Goal: Transaction & Acquisition: Download file/media

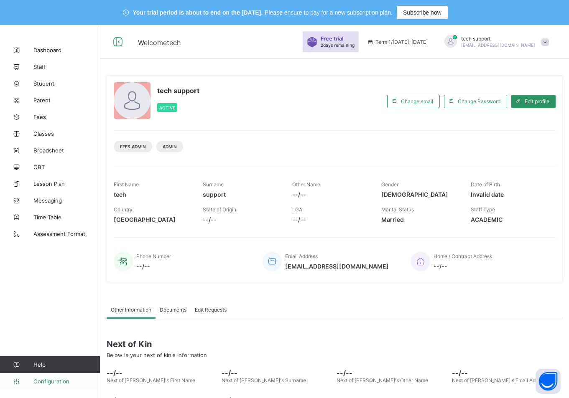
click at [49, 381] on span "Configuration" at bounding box center [66, 381] width 66 height 7
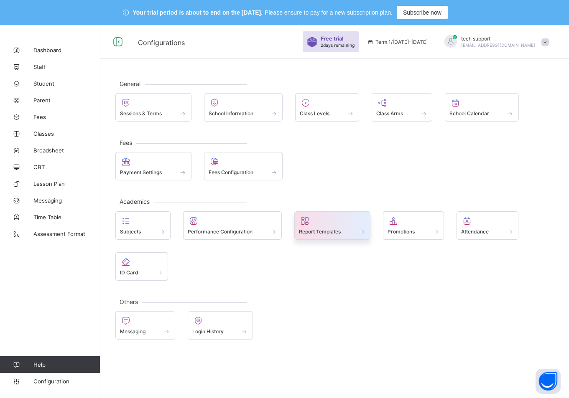
click at [359, 218] on div at bounding box center [332, 221] width 67 height 10
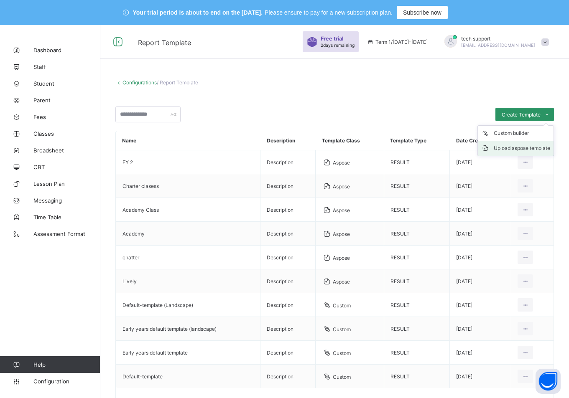
click at [524, 149] on div "Upload aspose template" at bounding box center [522, 148] width 56 height 8
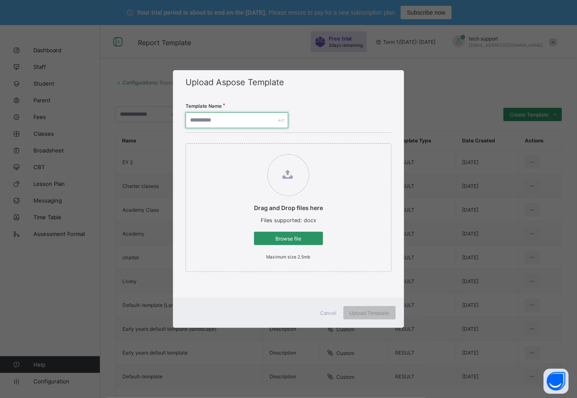
click at [222, 118] on input "text" at bounding box center [237, 120] width 103 height 16
type input "**********"
click at [283, 236] on span "Browse file" at bounding box center [288, 239] width 56 height 6
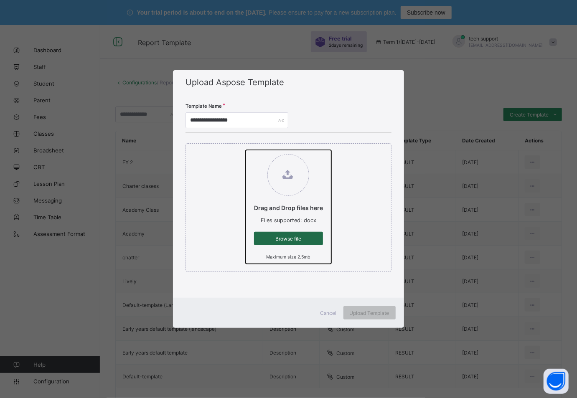
click at [246, 150] on input "Drag and Drop files here Files supported: docx Browse file Maximum size 2.5mb" at bounding box center [246, 150] width 0 height 0
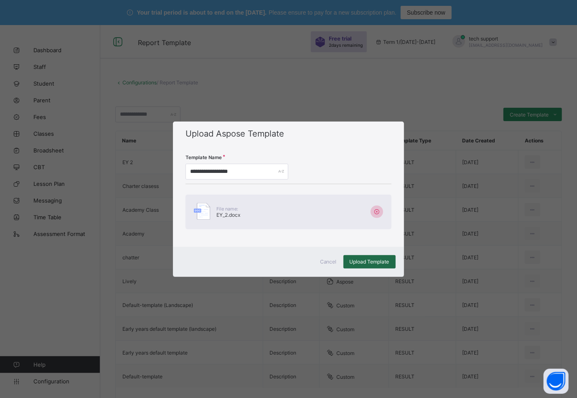
click at [370, 263] on span "Upload Template" at bounding box center [370, 262] width 40 height 6
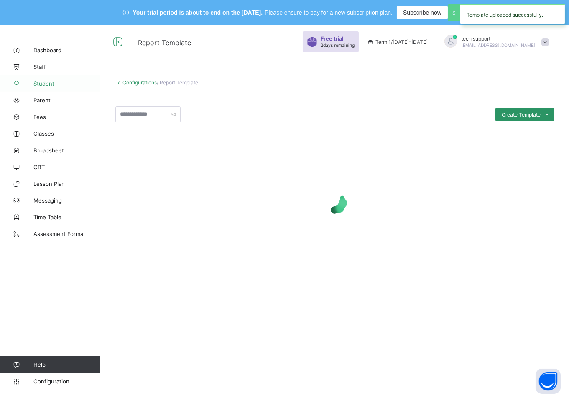
click at [43, 80] on span "Student" at bounding box center [66, 83] width 67 height 7
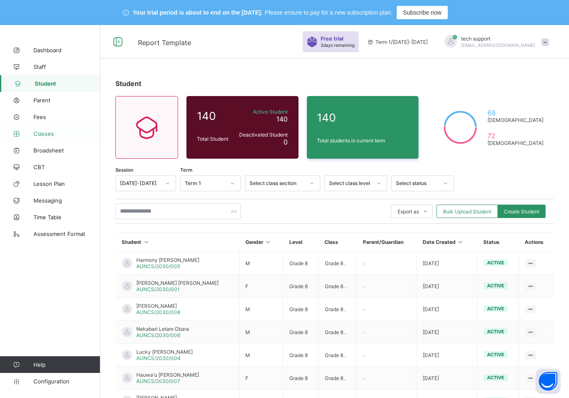
click at [29, 131] on icon at bounding box center [16, 134] width 33 height 6
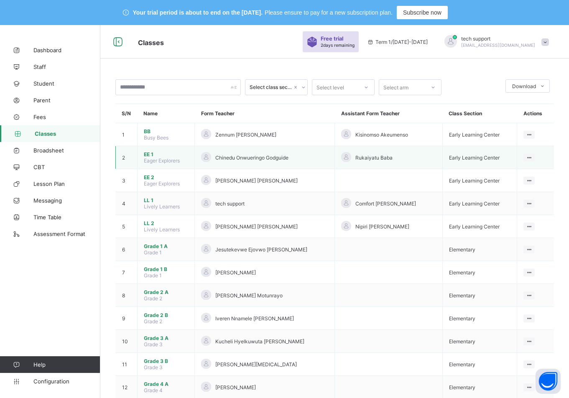
scroll to position [18, 0]
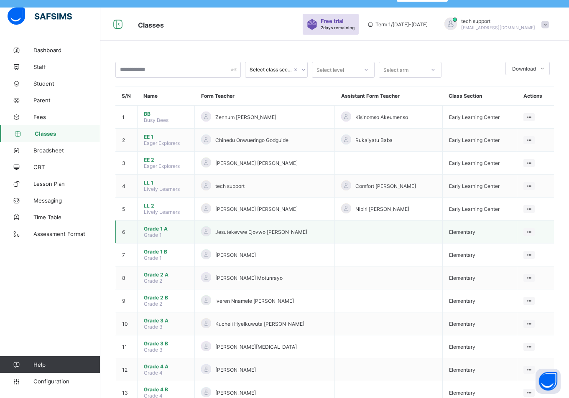
click at [156, 229] on span "Grade 1 A" at bounding box center [166, 229] width 44 height 6
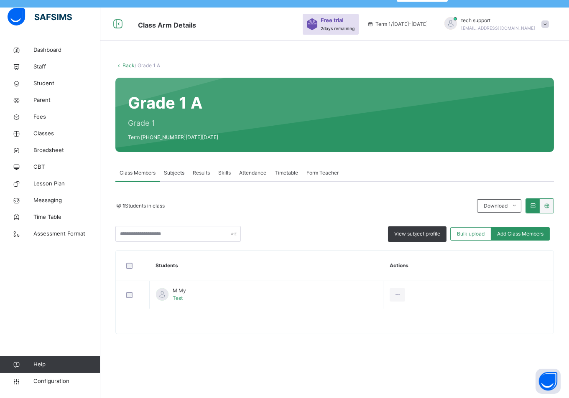
click at [176, 174] on span "Subjects" at bounding box center [174, 173] width 20 height 8
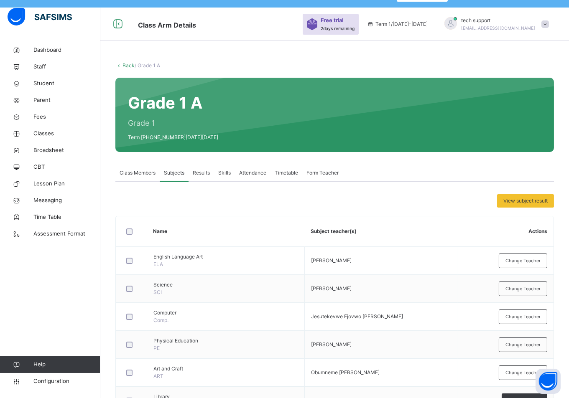
click at [203, 174] on span "Results" at bounding box center [201, 173] width 17 height 8
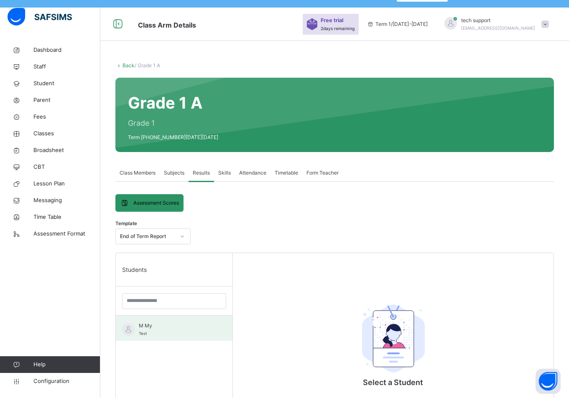
click at [152, 328] on span "M My" at bounding box center [176, 326] width 75 height 8
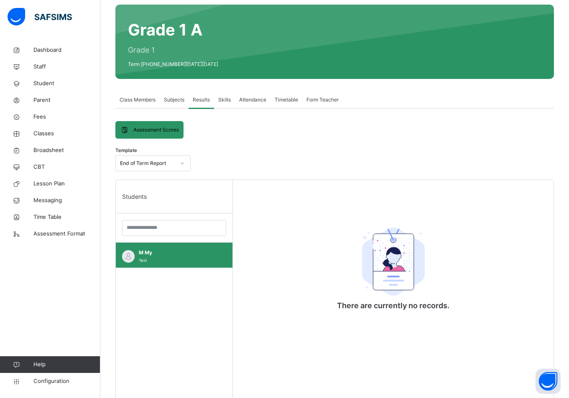
scroll to position [90, 0]
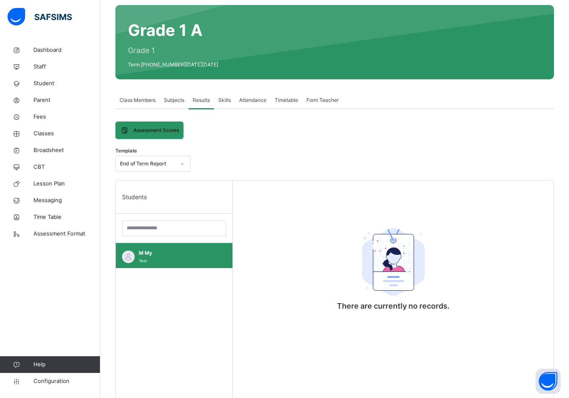
click at [178, 100] on span "Subjects" at bounding box center [174, 101] width 20 height 8
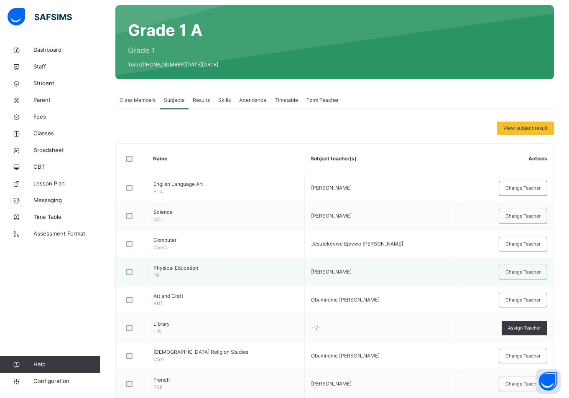
scroll to position [223, 0]
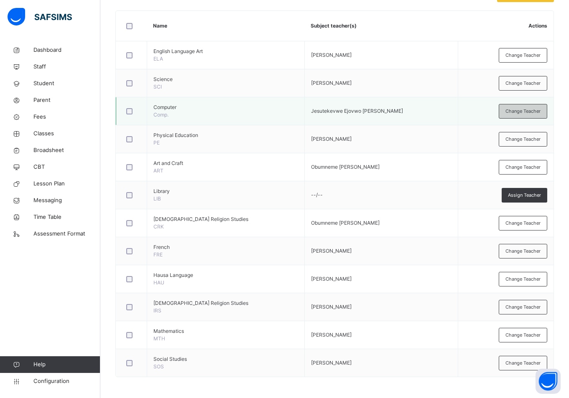
click at [523, 118] on div "Change Teacher" at bounding box center [523, 111] width 48 height 15
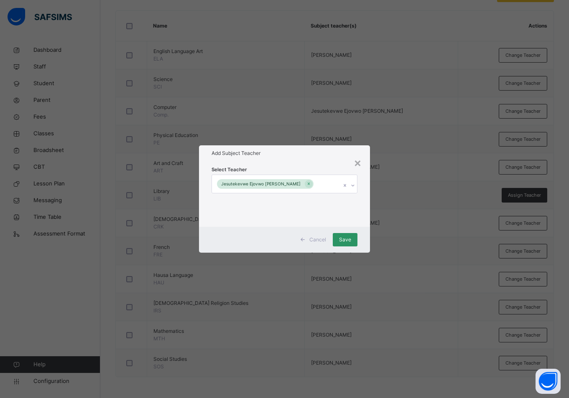
click at [313, 185] on div "Jesutekevwe Ejovwo Peter" at bounding box center [276, 184] width 129 height 18
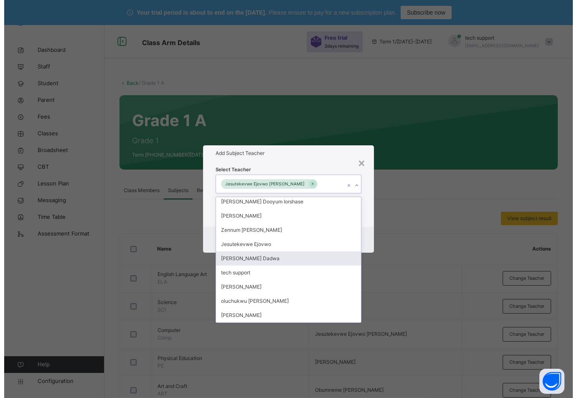
scroll to position [941, 0]
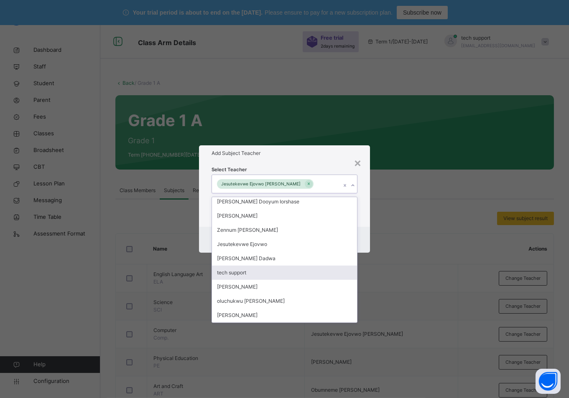
click at [285, 270] on div "tech support" at bounding box center [284, 273] width 145 height 14
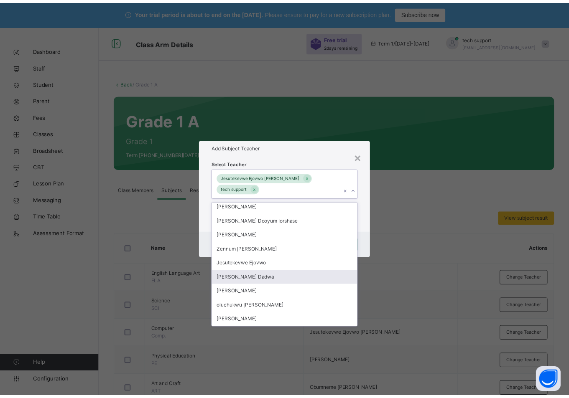
scroll to position [926, 0]
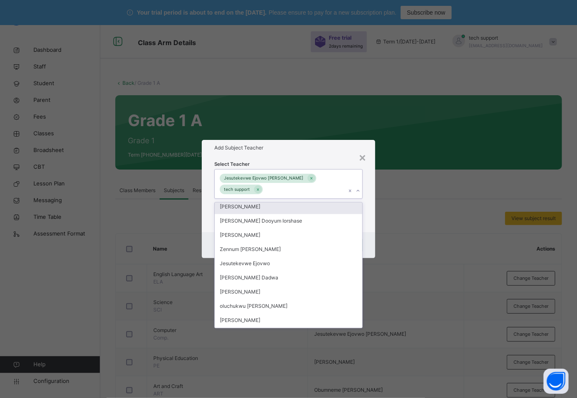
click at [339, 152] on h1 "Add Subject Teacher" at bounding box center [288, 148] width 148 height 8
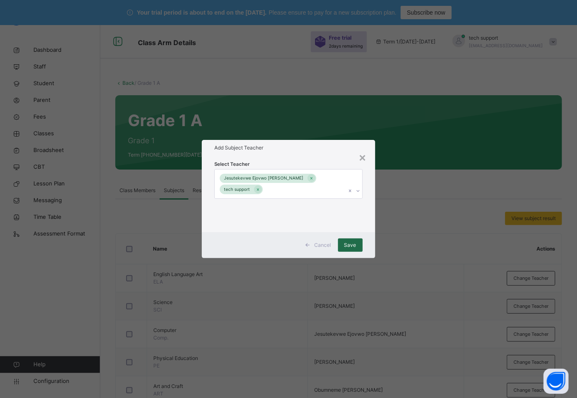
click at [345, 242] on span "Save" at bounding box center [350, 246] width 12 height 8
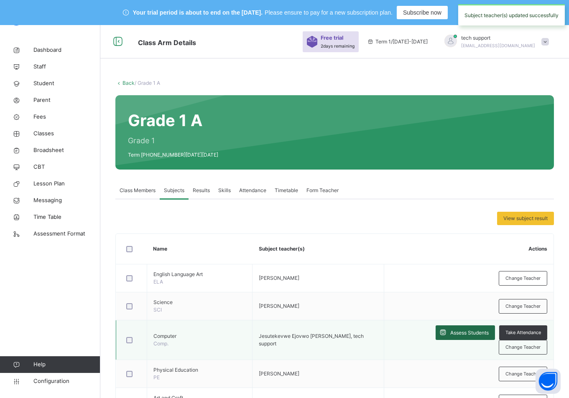
click at [450, 332] on span "Assess Students" at bounding box center [469, 333] width 38 height 8
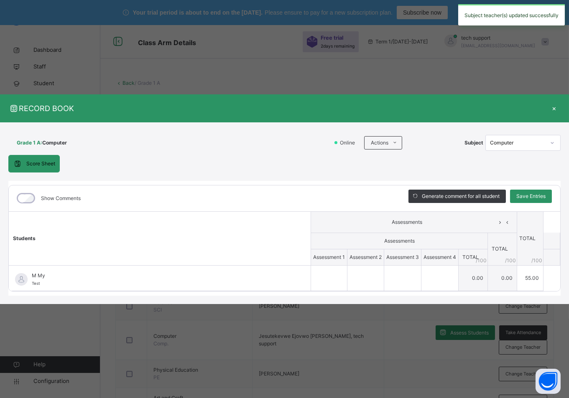
type input "**"
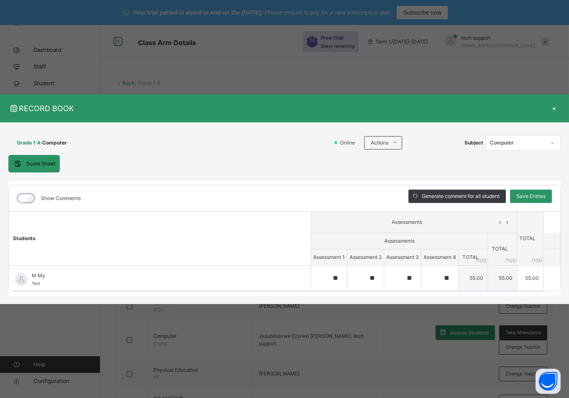
click at [556, 108] on div "×" at bounding box center [554, 108] width 13 height 11
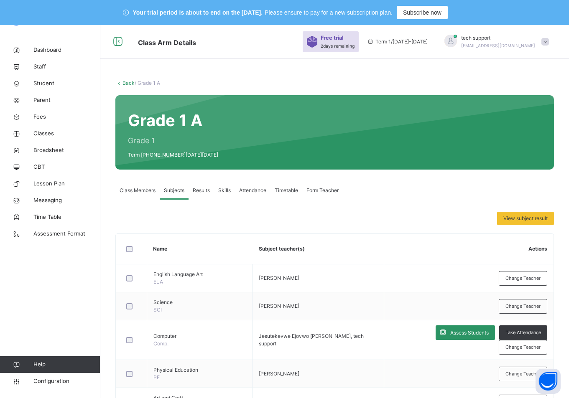
click at [209, 191] on span "Results" at bounding box center [201, 191] width 17 height 8
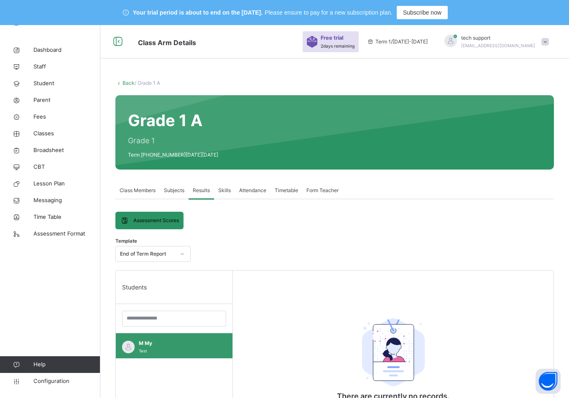
click at [161, 344] on span "M My" at bounding box center [176, 344] width 75 height 8
click at [177, 254] on div at bounding box center [182, 254] width 14 height 13
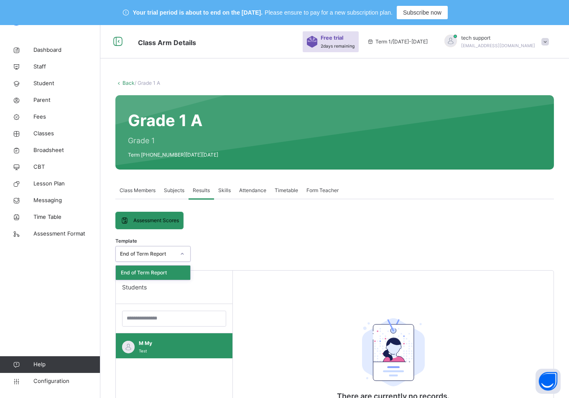
click at [162, 268] on div "End of Term Report" at bounding box center [153, 273] width 74 height 14
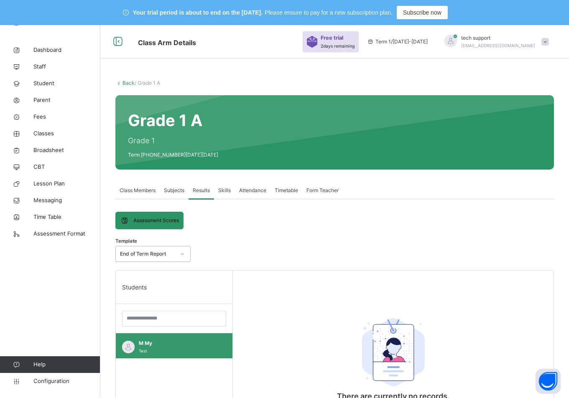
click at [160, 343] on span "M My" at bounding box center [176, 344] width 75 height 8
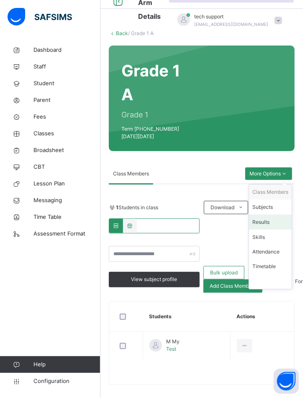
scroll to position [50, 0]
click at [273, 218] on div "Results" at bounding box center [270, 222] width 36 height 8
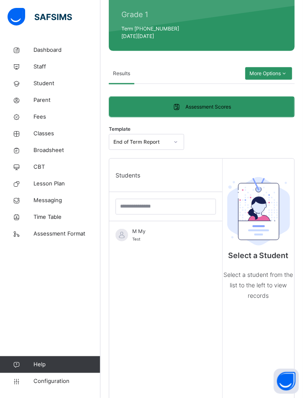
scroll to position [155, 0]
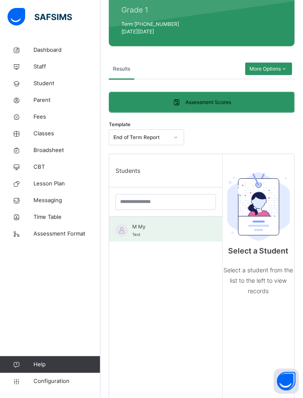
click at [158, 227] on div "M My Test" at bounding box center [167, 230] width 71 height 15
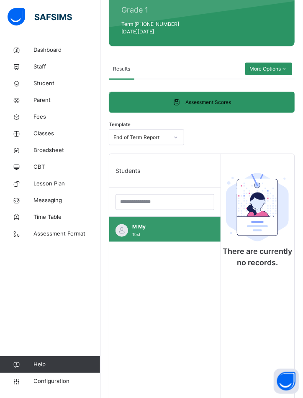
click at [155, 223] on span "M My" at bounding box center [166, 227] width 69 height 8
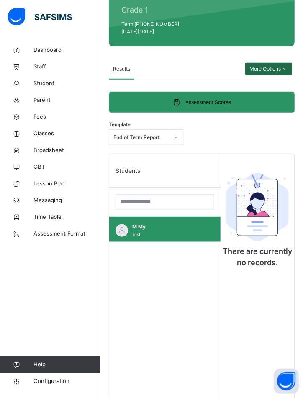
drag, startPoint x: 155, startPoint y: 220, endPoint x: 273, endPoint y: 64, distance: 195.4
click at [155, 223] on span "M My" at bounding box center [166, 227] width 69 height 8
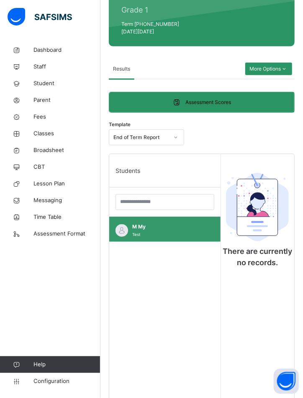
click at [161, 225] on div "M My Test" at bounding box center [166, 230] width 69 height 15
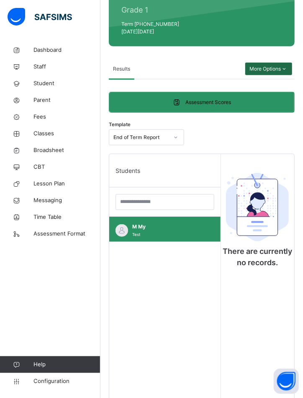
click at [271, 65] on span "More Options" at bounding box center [268, 69] width 38 height 8
click at [53, 130] on span "Classes" at bounding box center [66, 134] width 67 height 8
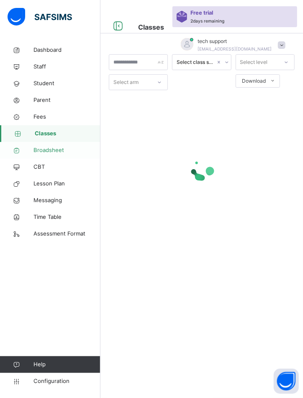
scroll to position [25, 0]
click at [58, 150] on span "Broadsheet" at bounding box center [66, 150] width 67 height 8
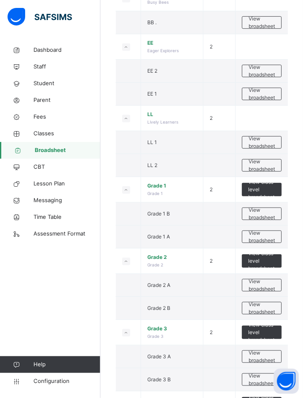
scroll to position [147, 0]
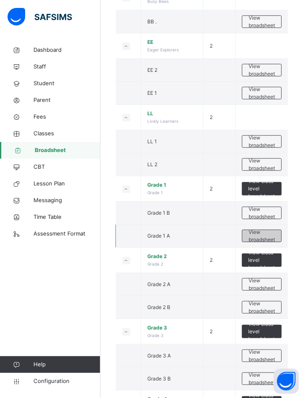
click at [269, 233] on span "View broadsheet" at bounding box center [261, 236] width 26 height 15
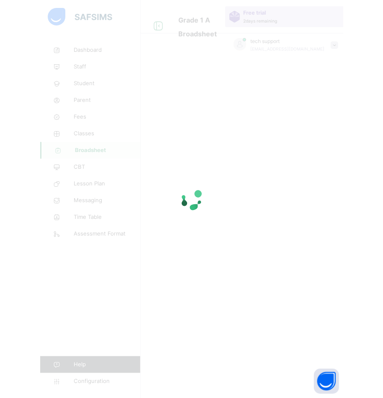
scroll to position [25, 0]
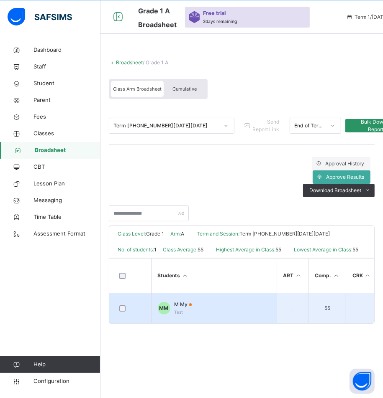
click at [196, 312] on td "MM M My Test" at bounding box center [213, 308] width 125 height 31
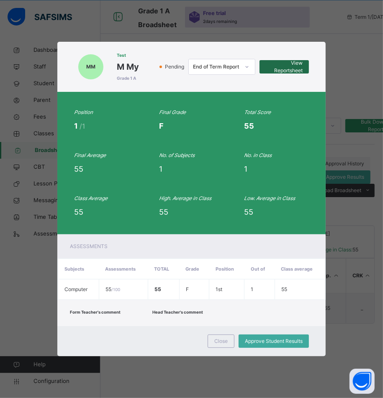
click at [299, 63] on span "View Reportsheet" at bounding box center [283, 66] width 37 height 15
click at [226, 342] on span "Close" at bounding box center [220, 342] width 13 height 8
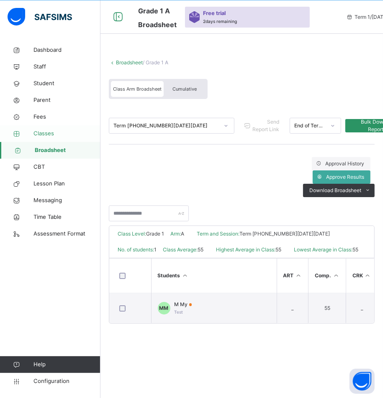
click at [45, 135] on span "Classes" at bounding box center [66, 134] width 67 height 8
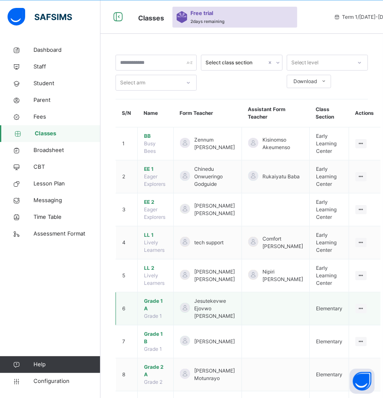
click at [161, 300] on span "Grade 1 A" at bounding box center [155, 305] width 23 height 15
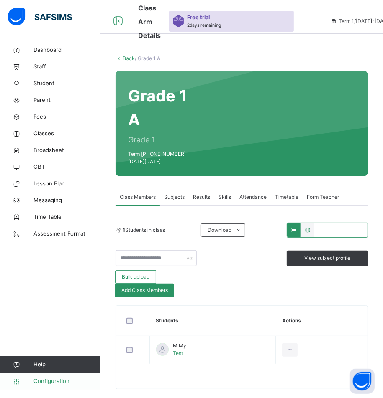
click at [55, 387] on link "Configuration" at bounding box center [50, 381] width 100 height 17
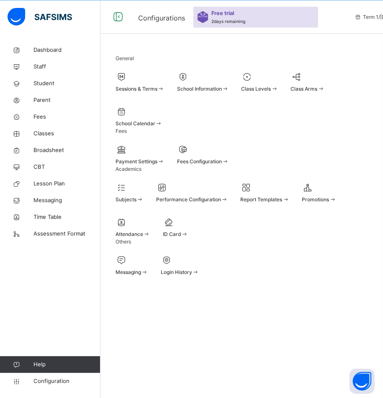
click at [241, 83] on div at bounding box center [259, 77] width 37 height 13
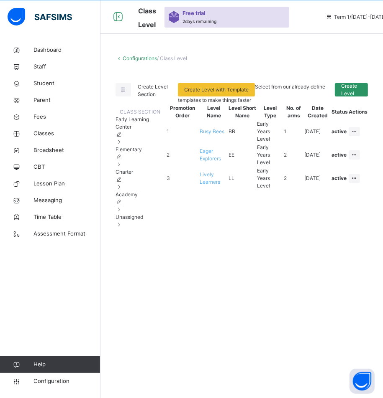
click at [135, 153] on span "Elementary" at bounding box center [128, 149] width 26 height 6
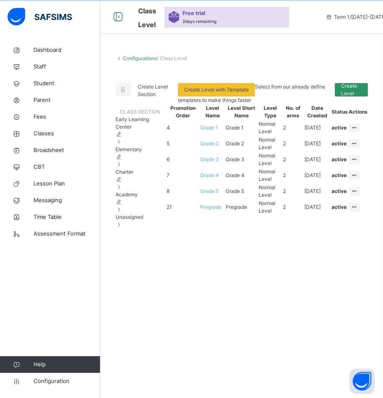
click at [218, 131] on span "Grade 1" at bounding box center [209, 128] width 18 height 6
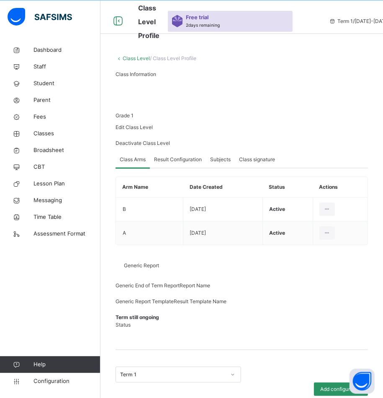
click at [183, 163] on span "Result Configuration" at bounding box center [178, 160] width 48 height 8
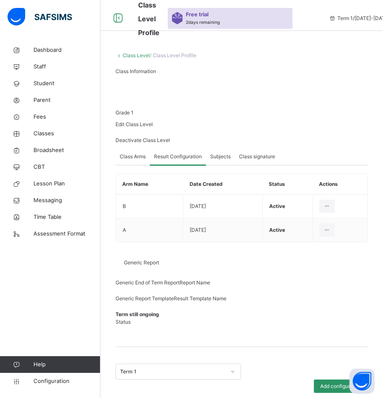
scroll to position [44, 0]
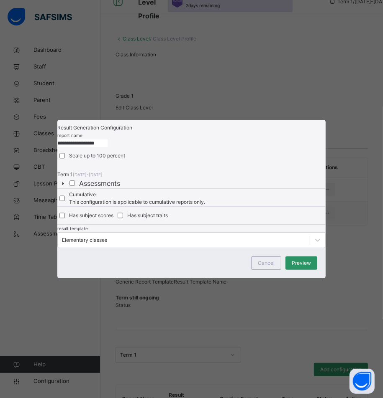
type input "**********"
click at [302, 248] on div at bounding box center [317, 240] width 15 height 15
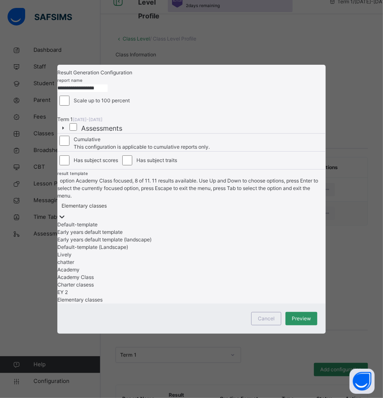
scroll to position [71, 0]
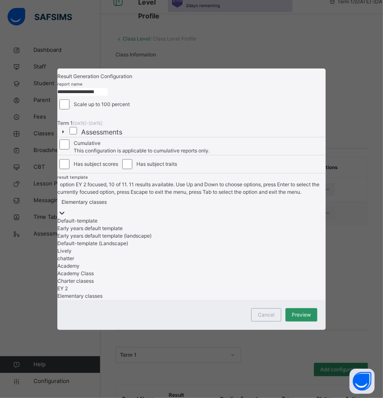
click at [100, 293] on div "EY 2" at bounding box center [191, 289] width 268 height 8
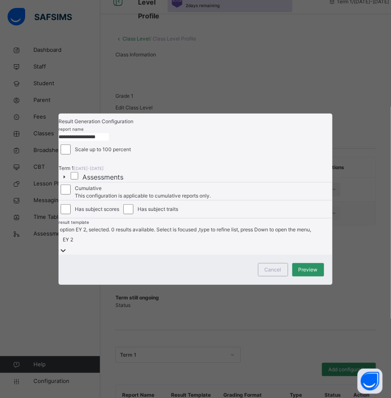
click at [100, 373] on div "**********" at bounding box center [195, 199] width 391 height 398
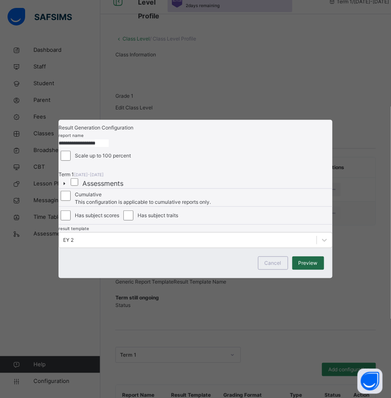
click at [299, 267] on span "Preview" at bounding box center [308, 264] width 19 height 8
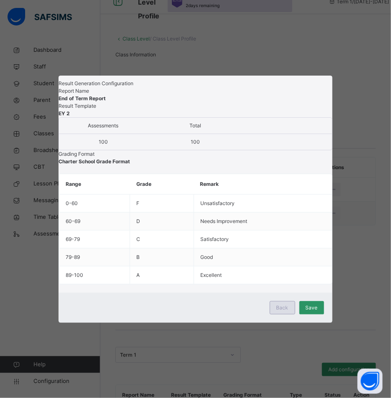
click at [276, 312] on span "Back" at bounding box center [282, 308] width 12 height 8
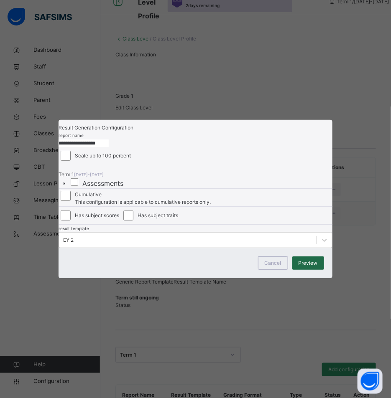
click at [299, 267] on span "Preview" at bounding box center [308, 264] width 19 height 8
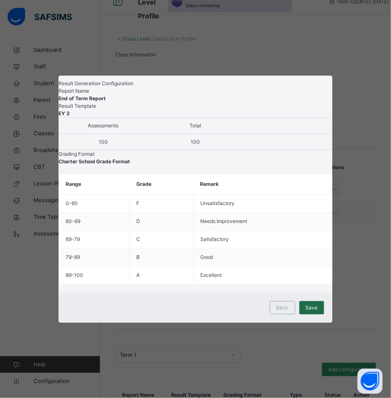
click at [302, 312] on span "Save" at bounding box center [312, 308] width 12 height 8
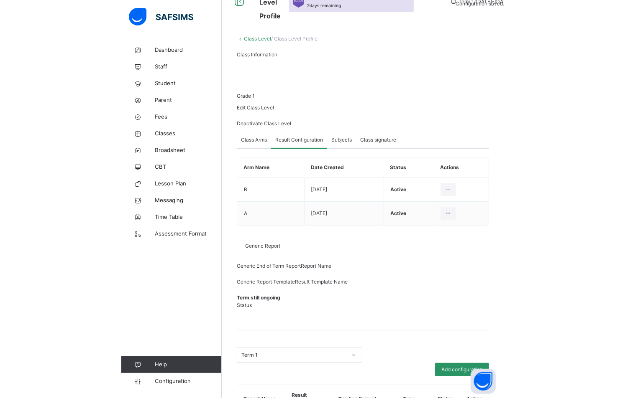
scroll to position [27, 0]
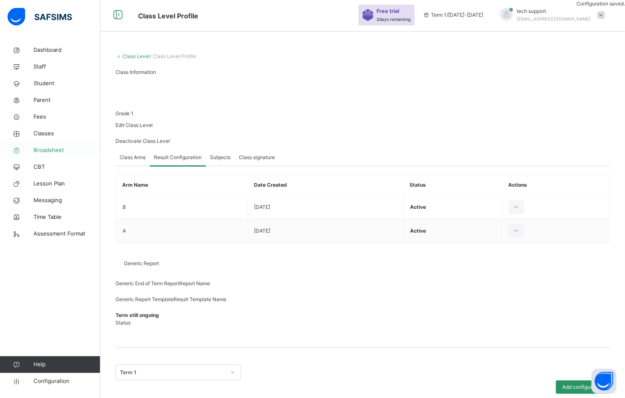
click at [51, 153] on span "Broadsheet" at bounding box center [66, 150] width 67 height 8
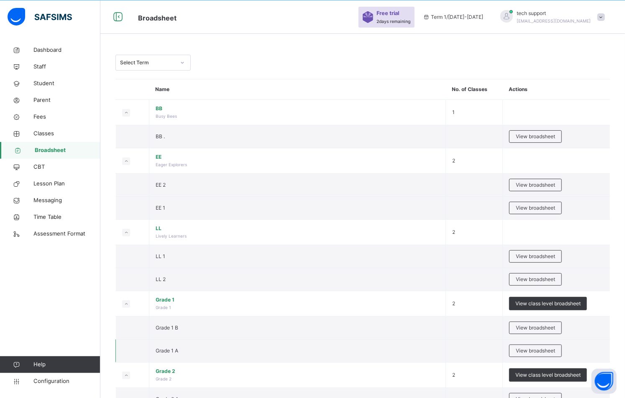
scroll to position [122, 0]
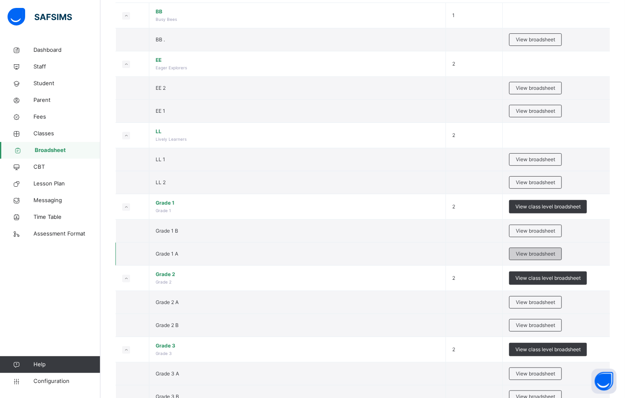
click at [302, 252] on span "View broadsheet" at bounding box center [534, 254] width 39 height 8
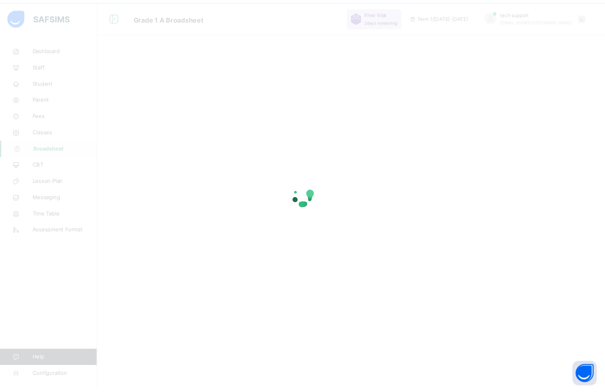
scroll to position [25, 0]
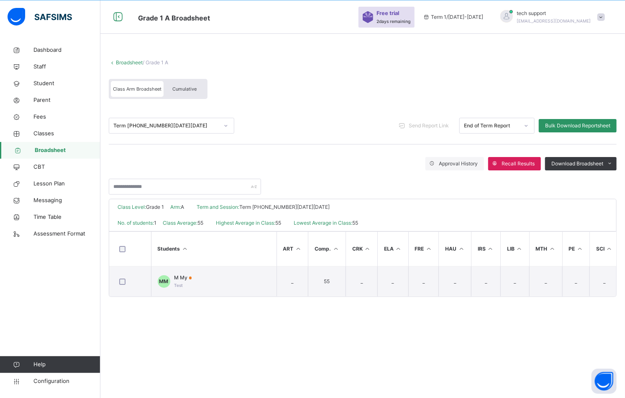
click at [176, 280] on span "M My" at bounding box center [183, 278] width 18 height 8
click at [0, 0] on span "View Reportsheet" at bounding box center [0, 0] width 0 height 0
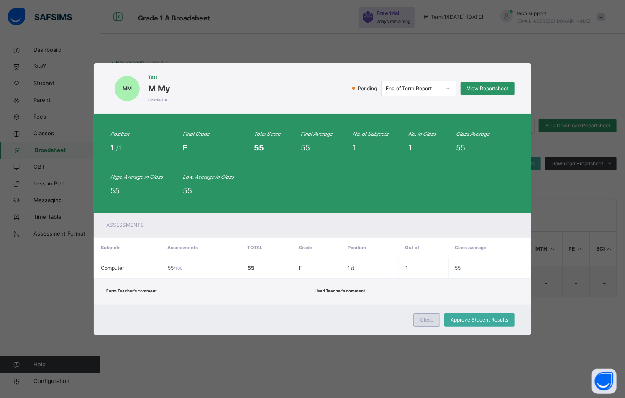
click at [302, 318] on span "Close" at bounding box center [426, 320] width 13 height 8
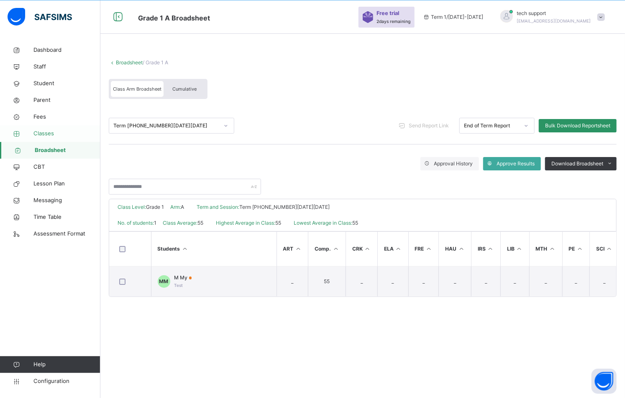
click at [43, 133] on span "Classes" at bounding box center [66, 134] width 67 height 8
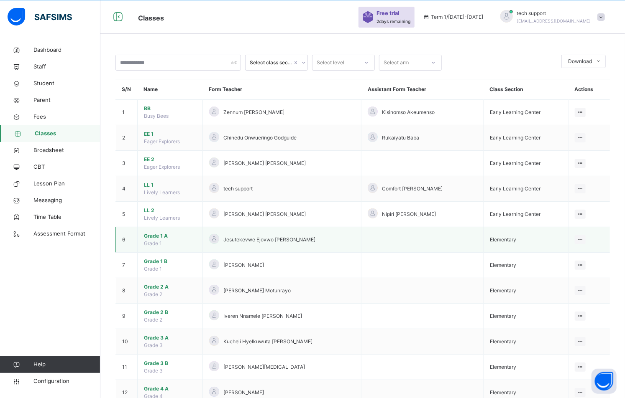
click at [155, 236] on span "Grade 1 A" at bounding box center [170, 236] width 52 height 8
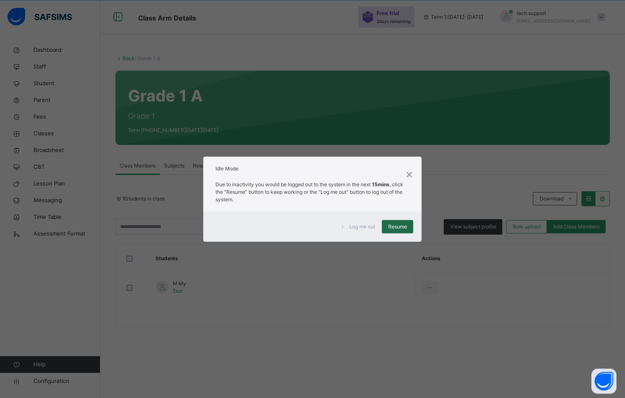
click at [302, 223] on span "Resume" at bounding box center [397, 227] width 19 height 8
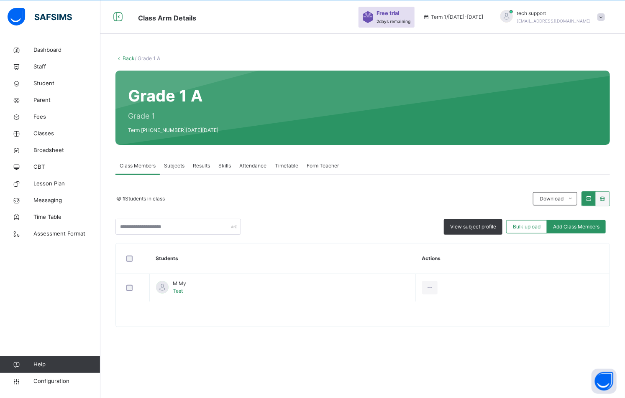
click at [193, 163] on span "Results" at bounding box center [201, 166] width 17 height 8
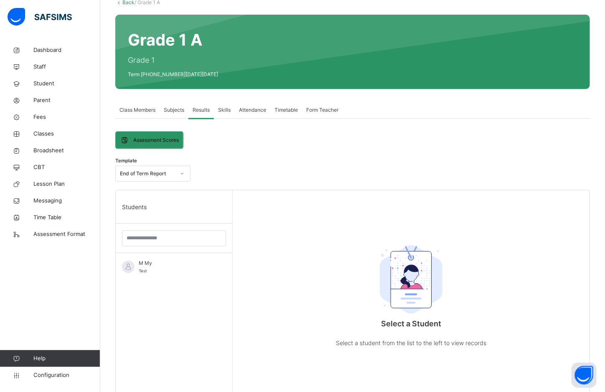
scroll to position [88, 0]
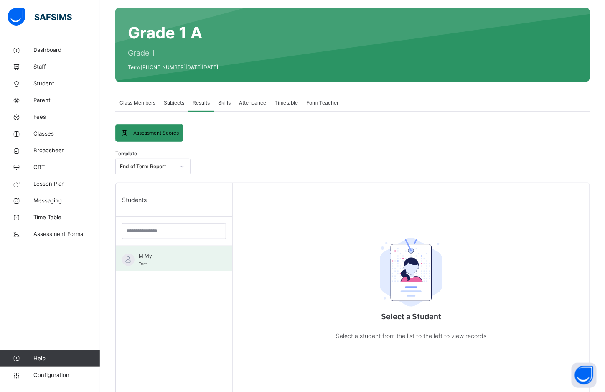
click at [166, 259] on div "M My Test" at bounding box center [176, 259] width 75 height 15
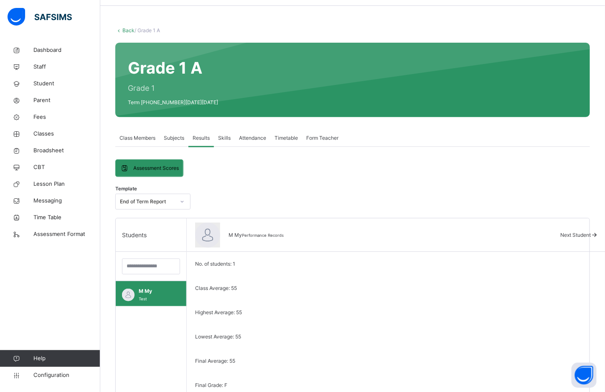
scroll to position [52, 0]
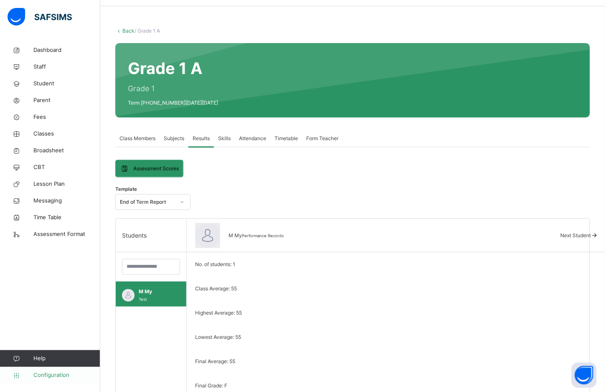
click at [54, 375] on span "Configuration" at bounding box center [66, 375] width 66 height 8
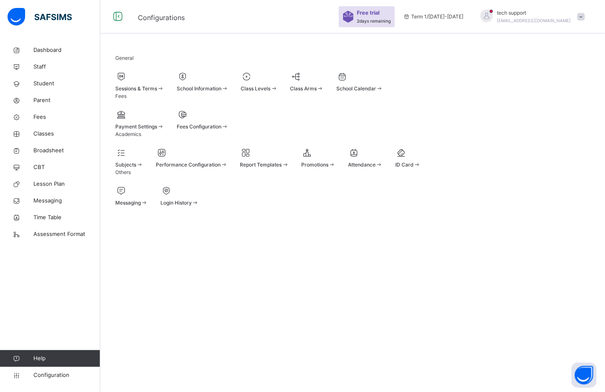
scroll to position [25, 0]
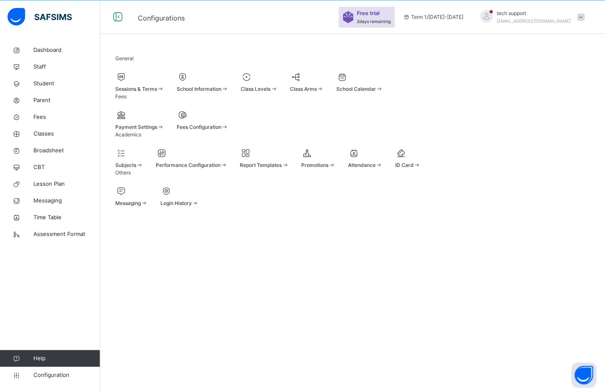
click at [289, 159] on div at bounding box center [264, 153] width 49 height 13
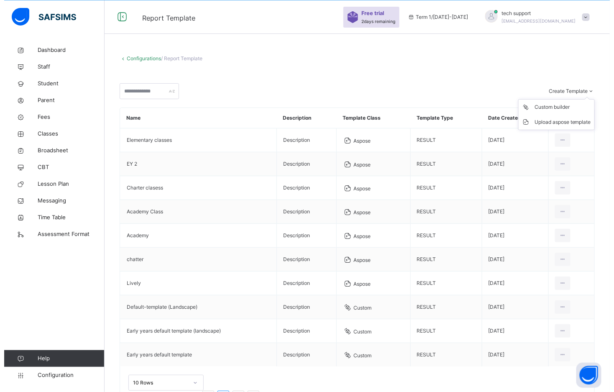
scroll to position [52, 0]
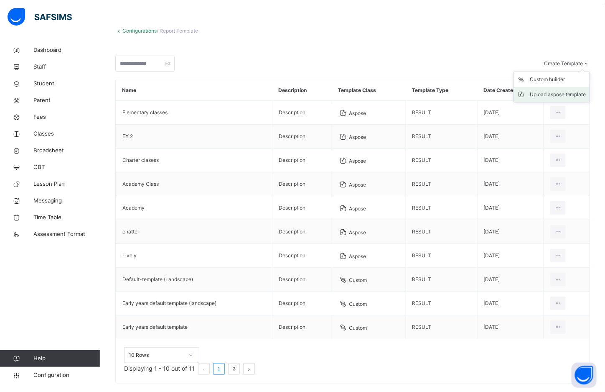
click at [302, 96] on div "Upload aspose template" at bounding box center [558, 94] width 56 height 8
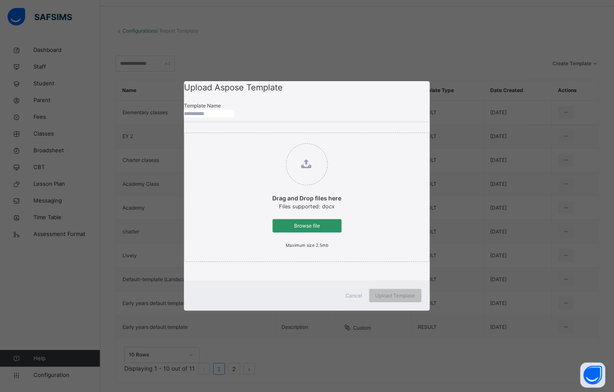
click at [234, 117] on input "text" at bounding box center [209, 114] width 50 height 8
click at [221, 117] on input "*********" at bounding box center [209, 114] width 50 height 8
type input "**********"
click at [294, 230] on span "Browse file" at bounding box center [307, 226] width 56 height 8
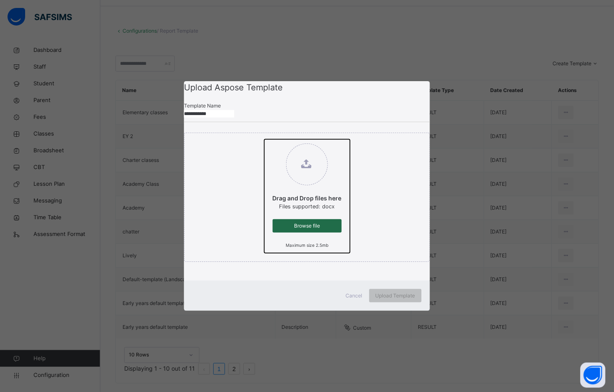
click at [264, 139] on input "Drag and Drop files here Files supported: docx Browse file Maximum size 2.5mb" at bounding box center [264, 139] width 0 height 0
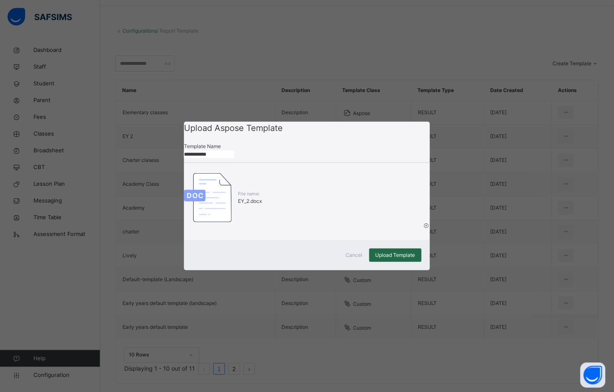
click at [302, 259] on span "Upload Template" at bounding box center [395, 255] width 40 height 8
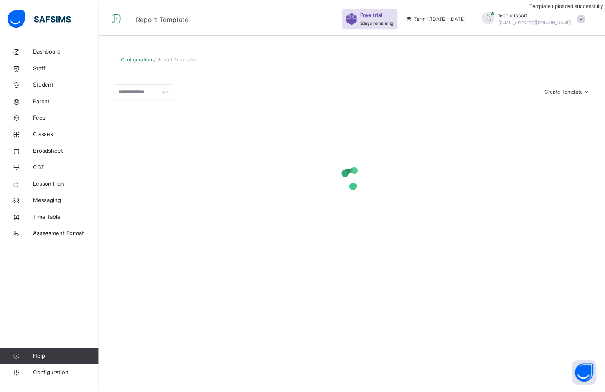
scroll to position [25, 0]
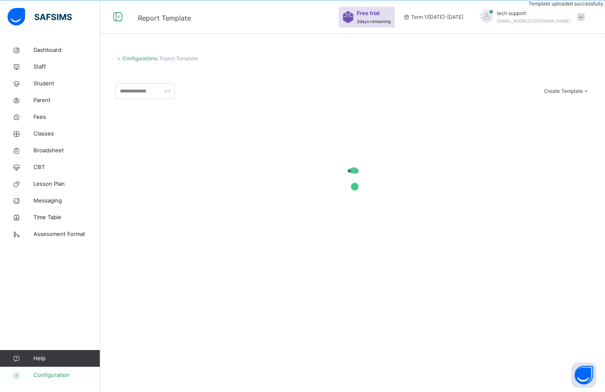
click at [41, 374] on span "Configuration" at bounding box center [66, 375] width 66 height 8
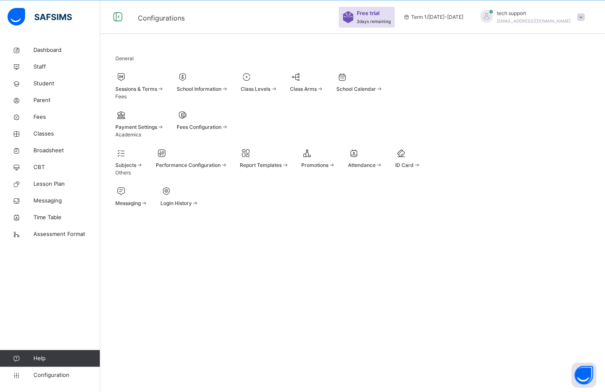
click at [278, 83] on div at bounding box center [259, 77] width 37 height 13
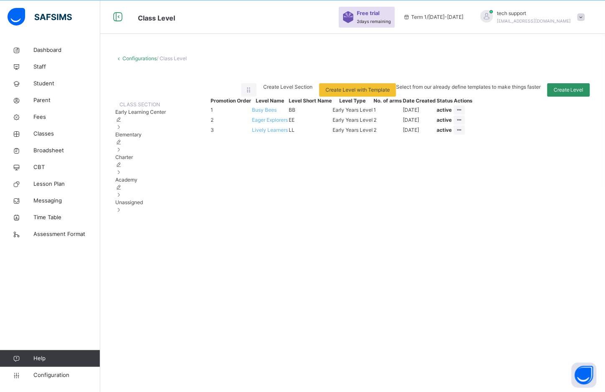
click at [142, 138] on span "Elementary" at bounding box center [128, 134] width 26 height 6
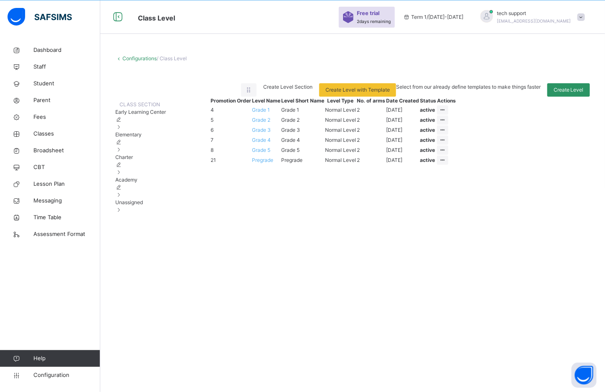
click at [270, 113] on span "Grade 1" at bounding box center [261, 110] width 18 height 6
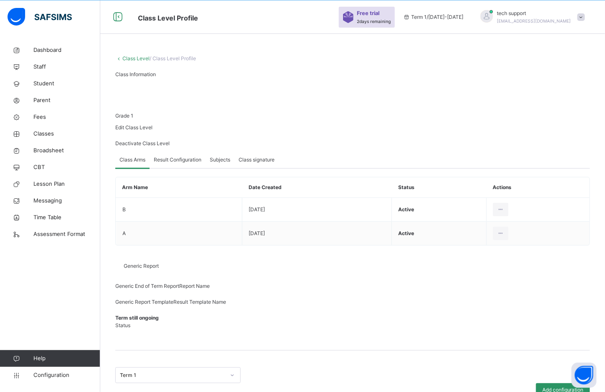
click at [168, 168] on div "Result Configuration" at bounding box center [178, 159] width 56 height 17
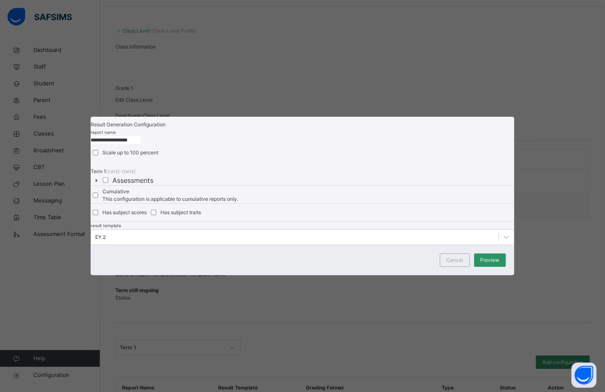
type input "**********"
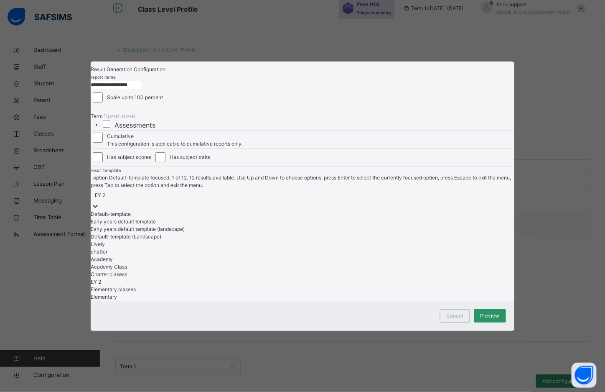
click at [105, 199] on div "EY 2" at bounding box center [100, 195] width 10 height 8
click at [197, 301] on div "Elementary" at bounding box center [303, 297] width 424 height 8
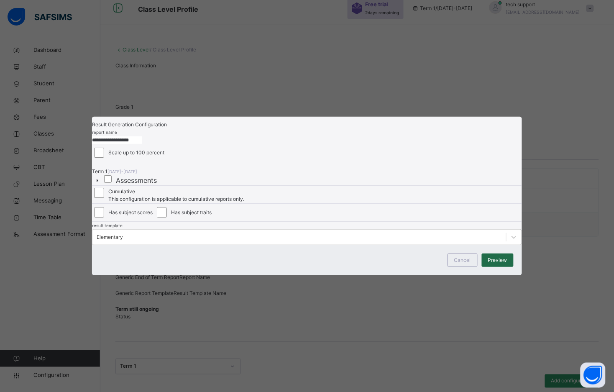
click at [302, 264] on span "Preview" at bounding box center [497, 260] width 19 height 8
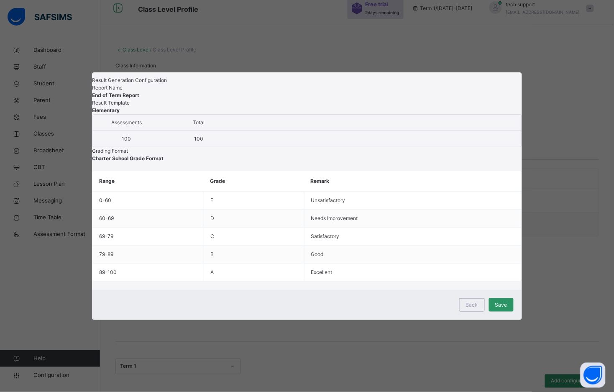
click at [302, 309] on span "Save" at bounding box center [501, 305] width 12 height 8
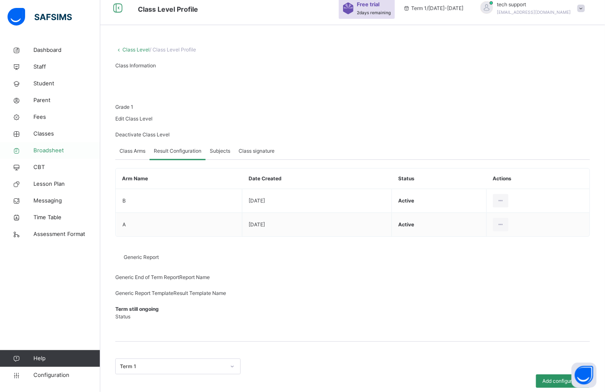
click at [46, 148] on span "Broadsheet" at bounding box center [66, 150] width 67 height 8
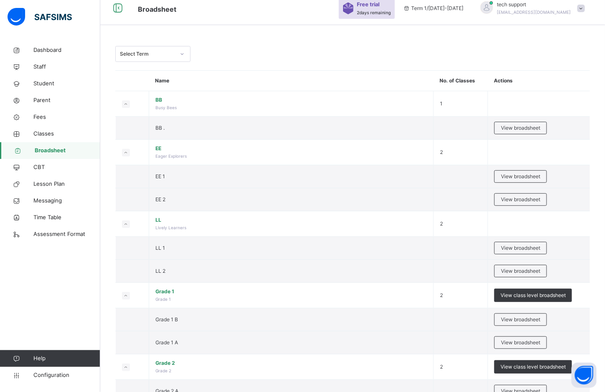
scroll to position [114, 0]
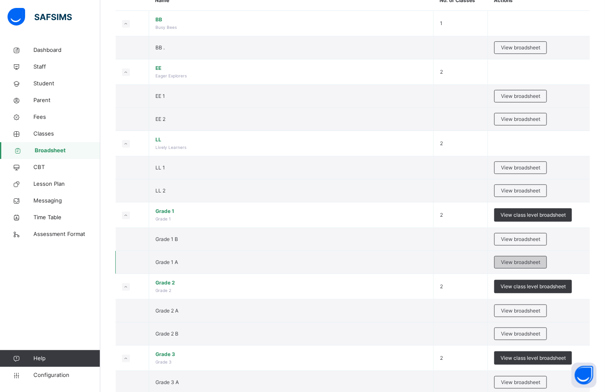
click at [302, 265] on span "View broadsheet" at bounding box center [520, 262] width 39 height 8
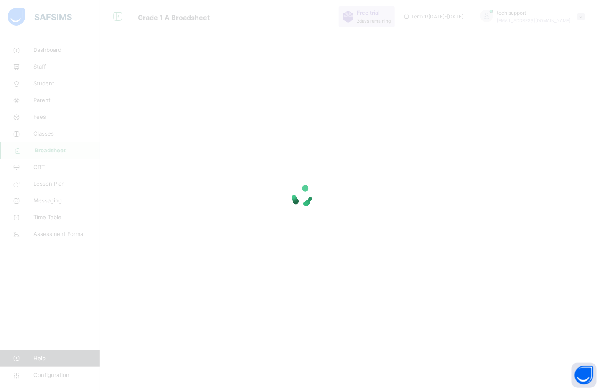
scroll to position [25, 0]
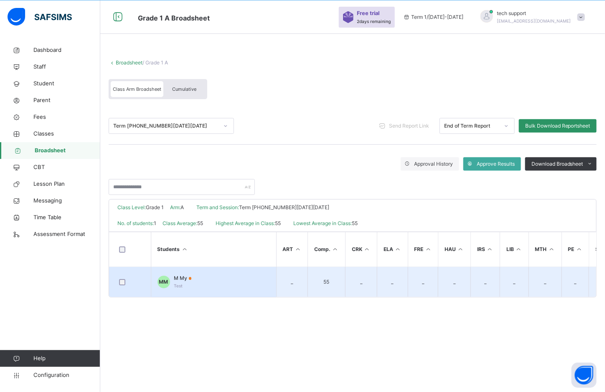
click at [179, 280] on span "M My" at bounding box center [183, 278] width 18 height 8
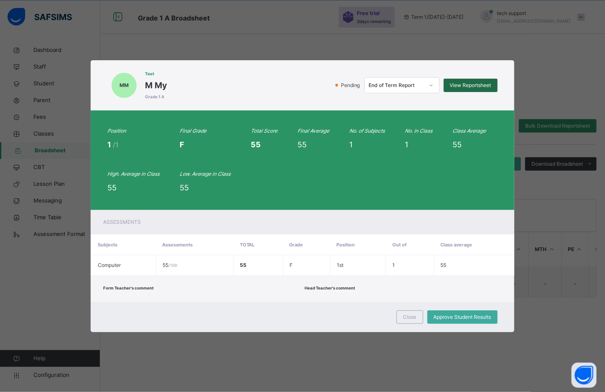
click at [302, 86] on span "View Reportsheet" at bounding box center [470, 86] width 41 height 8
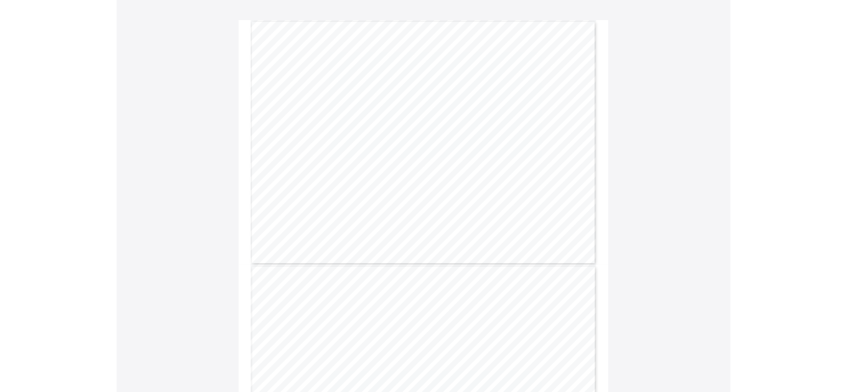
scroll to position [58, 0]
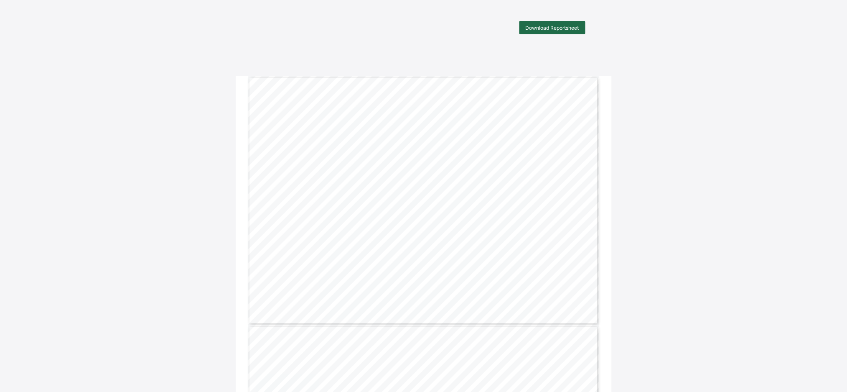
click at [557, 25] on span "Download Reportsheet" at bounding box center [553, 28] width 54 height 6
click at [529, 221] on div "ADDRESS Aun Schools – Elementary 99 Lamido Zubairu Way Yola Bypass Yola Adamawa…" at bounding box center [424, 200] width 352 height 249
